Goal: Task Accomplishment & Management: Use online tool/utility

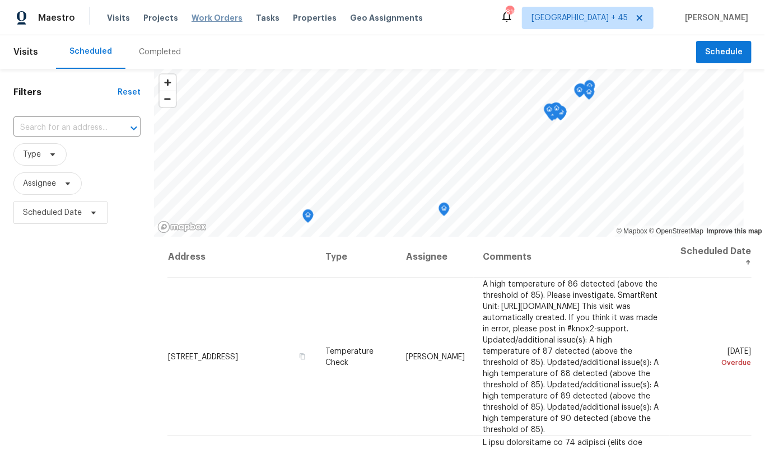
click at [205, 15] on span "Work Orders" at bounding box center [216, 17] width 51 height 11
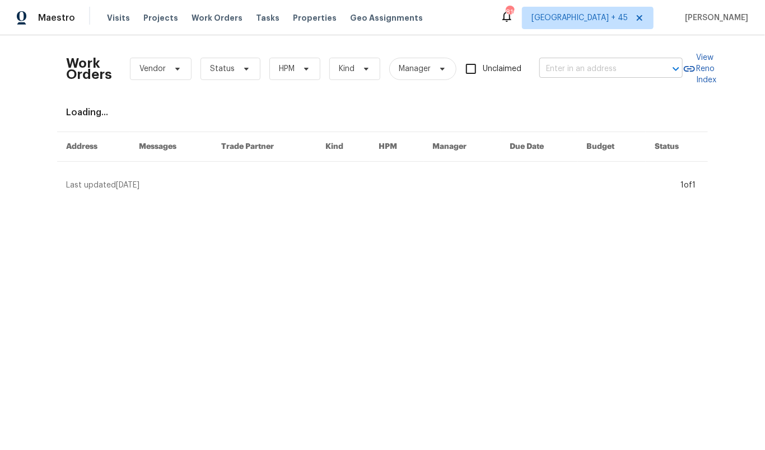
click at [584, 70] on input "text" at bounding box center [595, 68] width 112 height 17
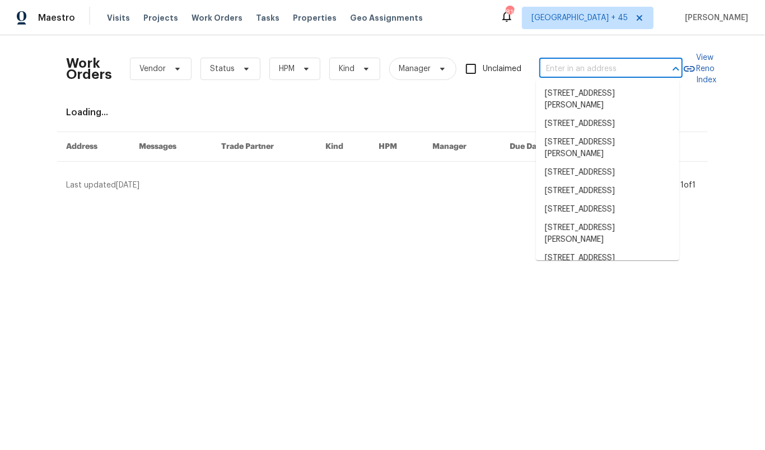
paste input "[STREET_ADDRESS]"
type input "[STREET_ADDRESS]"
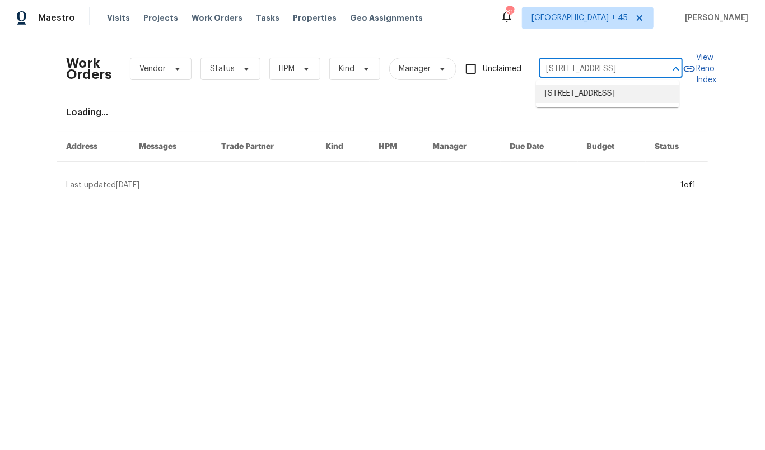
click at [599, 95] on li "[STREET_ADDRESS]" at bounding box center [607, 94] width 143 height 18
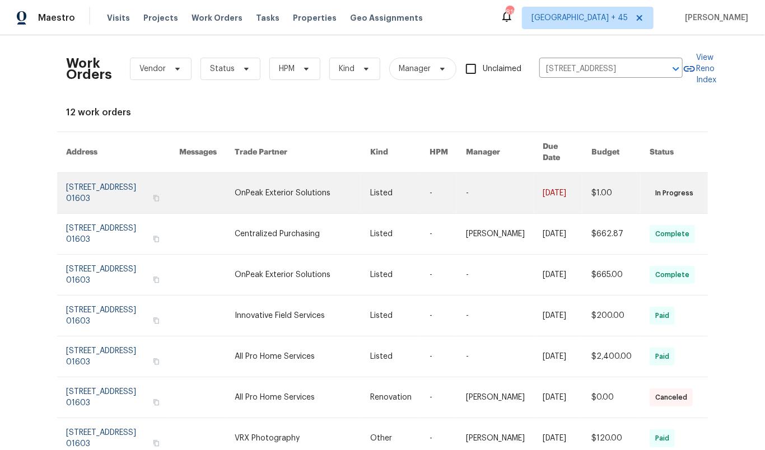
click at [314, 173] on link at bounding box center [303, 193] width 136 height 40
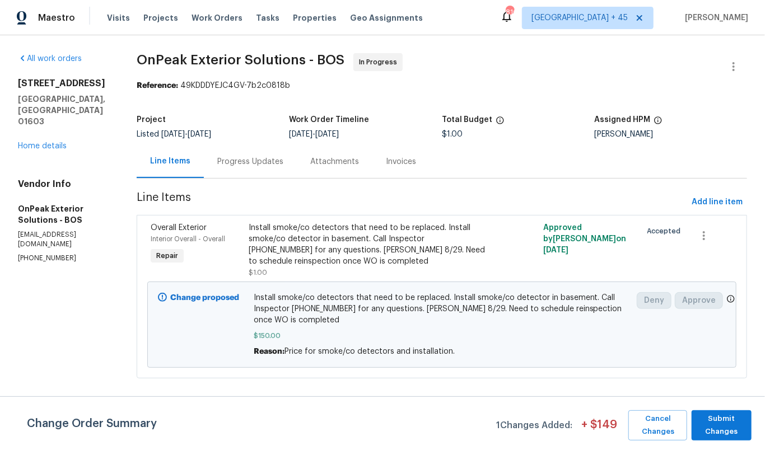
click at [269, 162] on div "Progress Updates" at bounding box center [250, 161] width 66 height 11
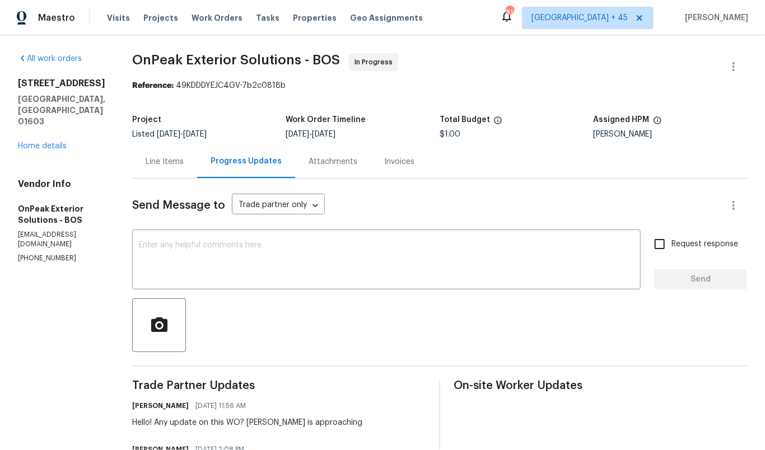
click at [166, 160] on div "Line Items" at bounding box center [165, 161] width 38 height 11
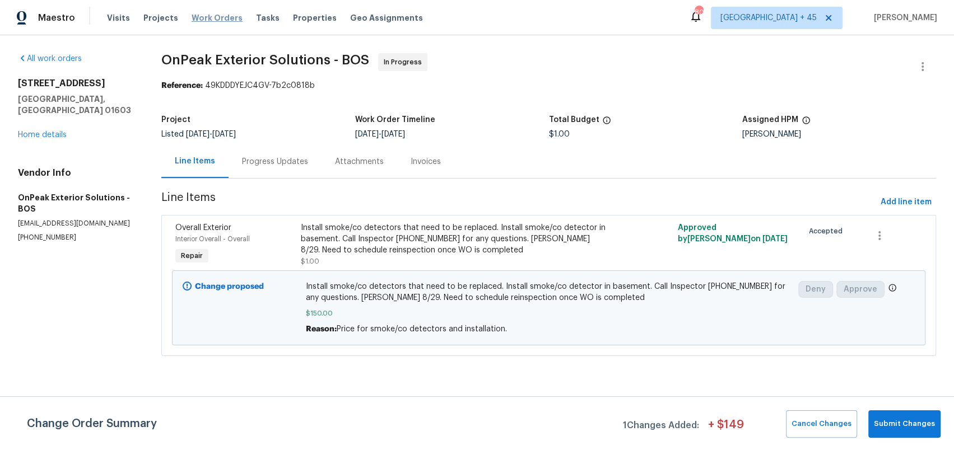
click at [219, 18] on span "Work Orders" at bounding box center [216, 17] width 51 height 11
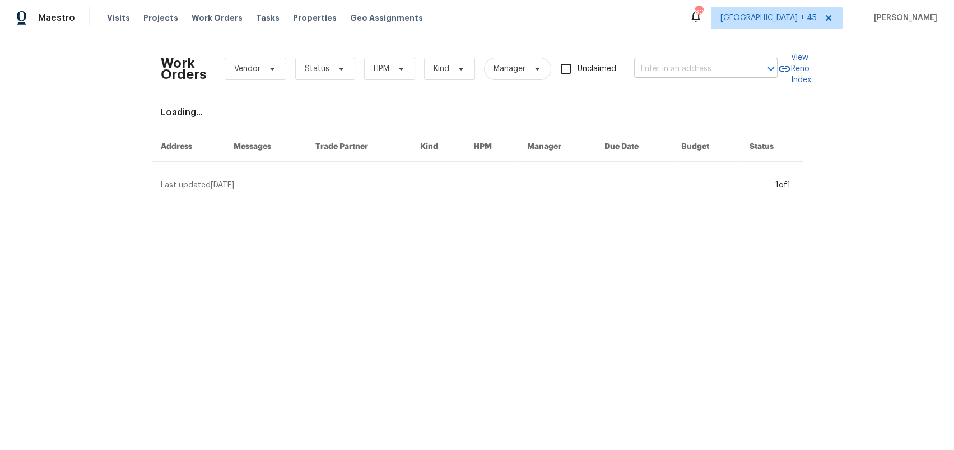
click at [679, 67] on input "text" at bounding box center [690, 68] width 112 height 17
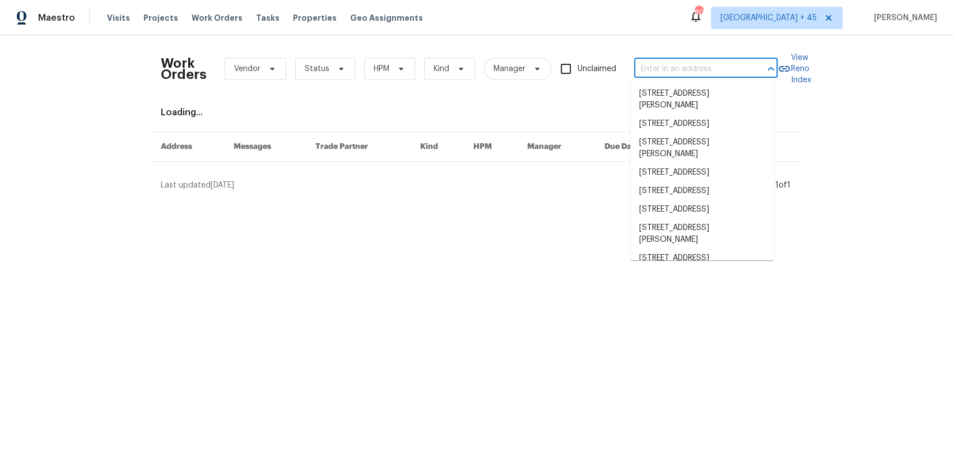
paste input "[STREET_ADDRESS]"
type input "[STREET_ADDRESS]"
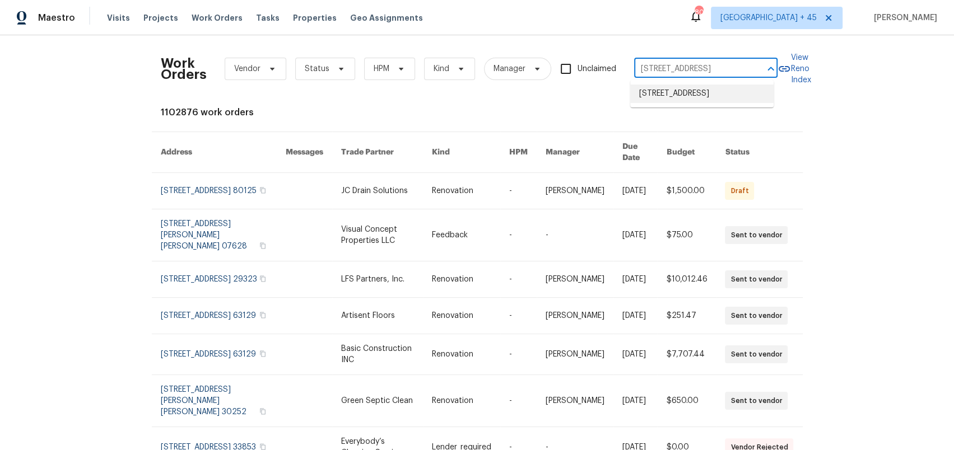
click at [679, 102] on li "[STREET_ADDRESS]" at bounding box center [701, 94] width 143 height 18
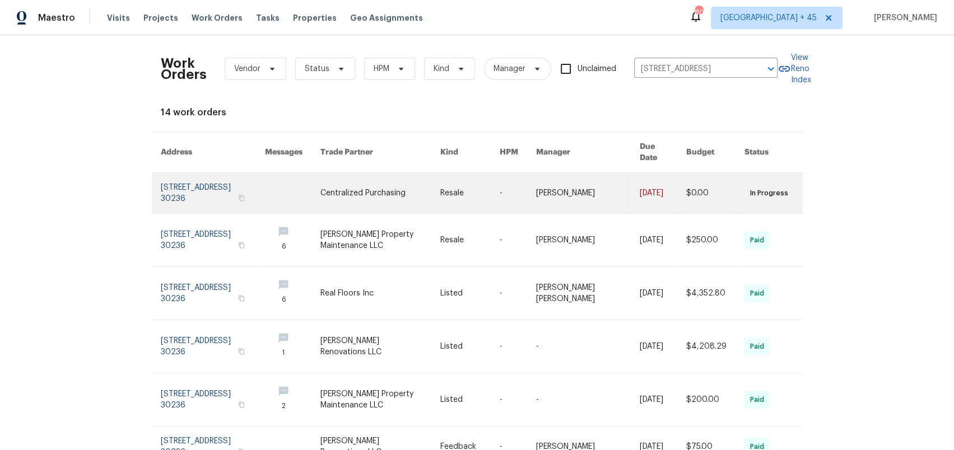
click at [362, 180] on link at bounding box center [380, 193] width 120 height 40
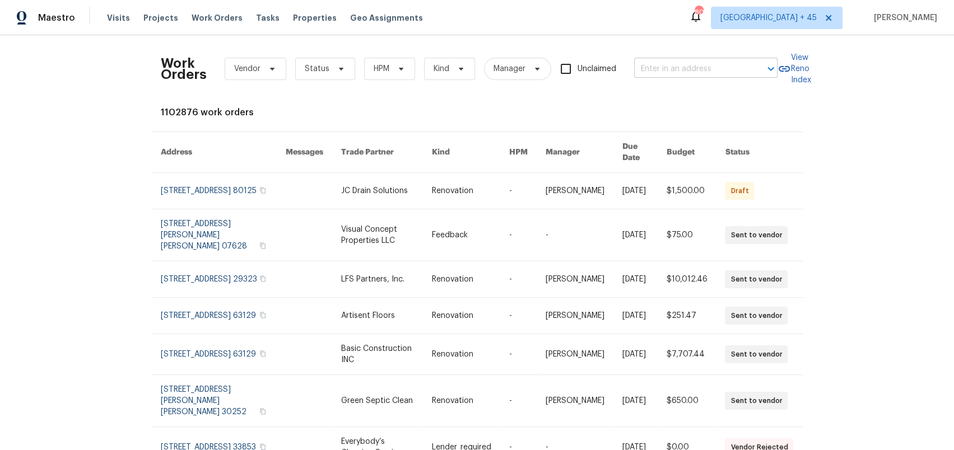
click at [676, 67] on input "text" at bounding box center [690, 68] width 112 height 17
paste input "[STREET_ADDRESS]"
type input "[STREET_ADDRESS]"
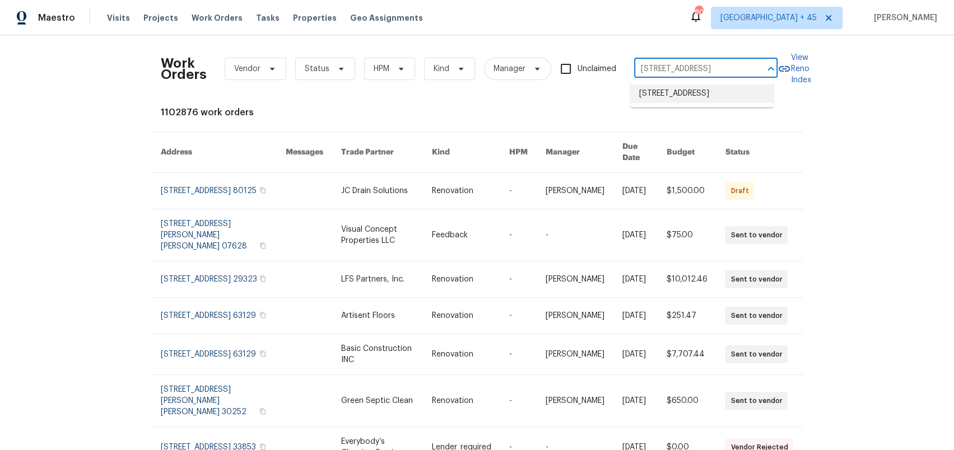
click at [686, 94] on li "[STREET_ADDRESS]" at bounding box center [701, 94] width 143 height 18
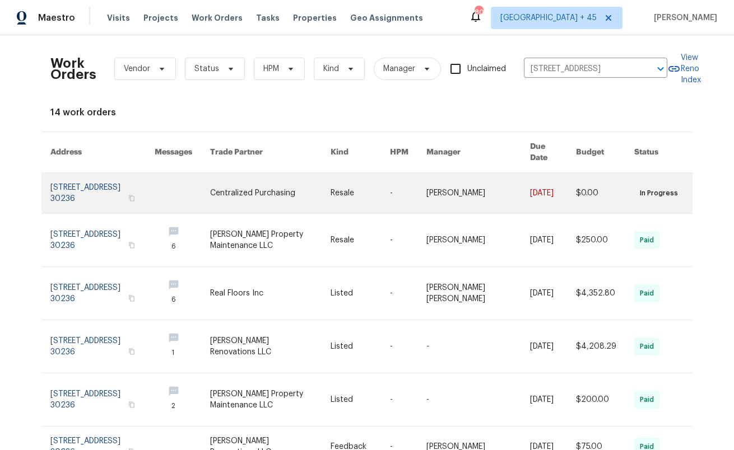
click at [494, 173] on link at bounding box center [478, 193] width 104 height 40
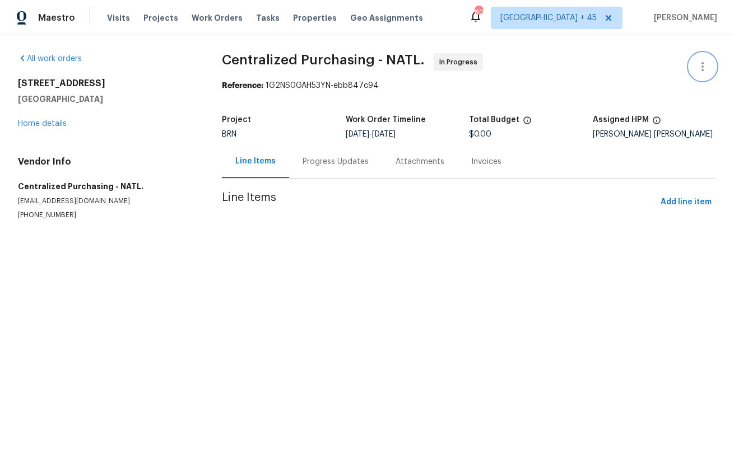
click at [695, 62] on icon "button" at bounding box center [701, 66] width 13 height 13
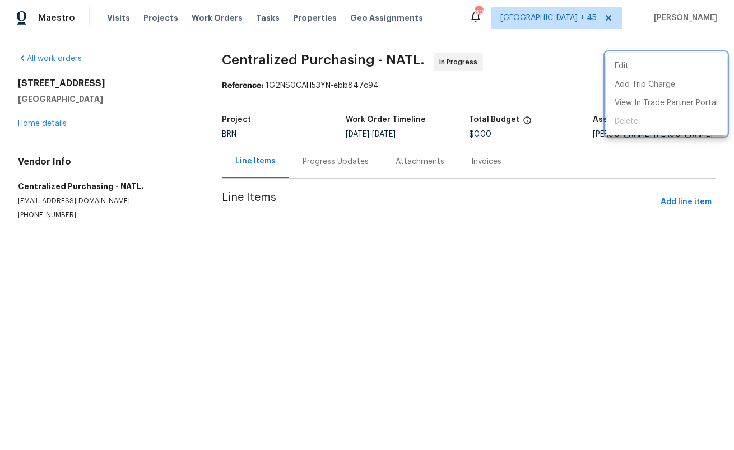
click at [535, 63] on div at bounding box center [367, 225] width 734 height 450
